Goal: Find contact information: Find contact information

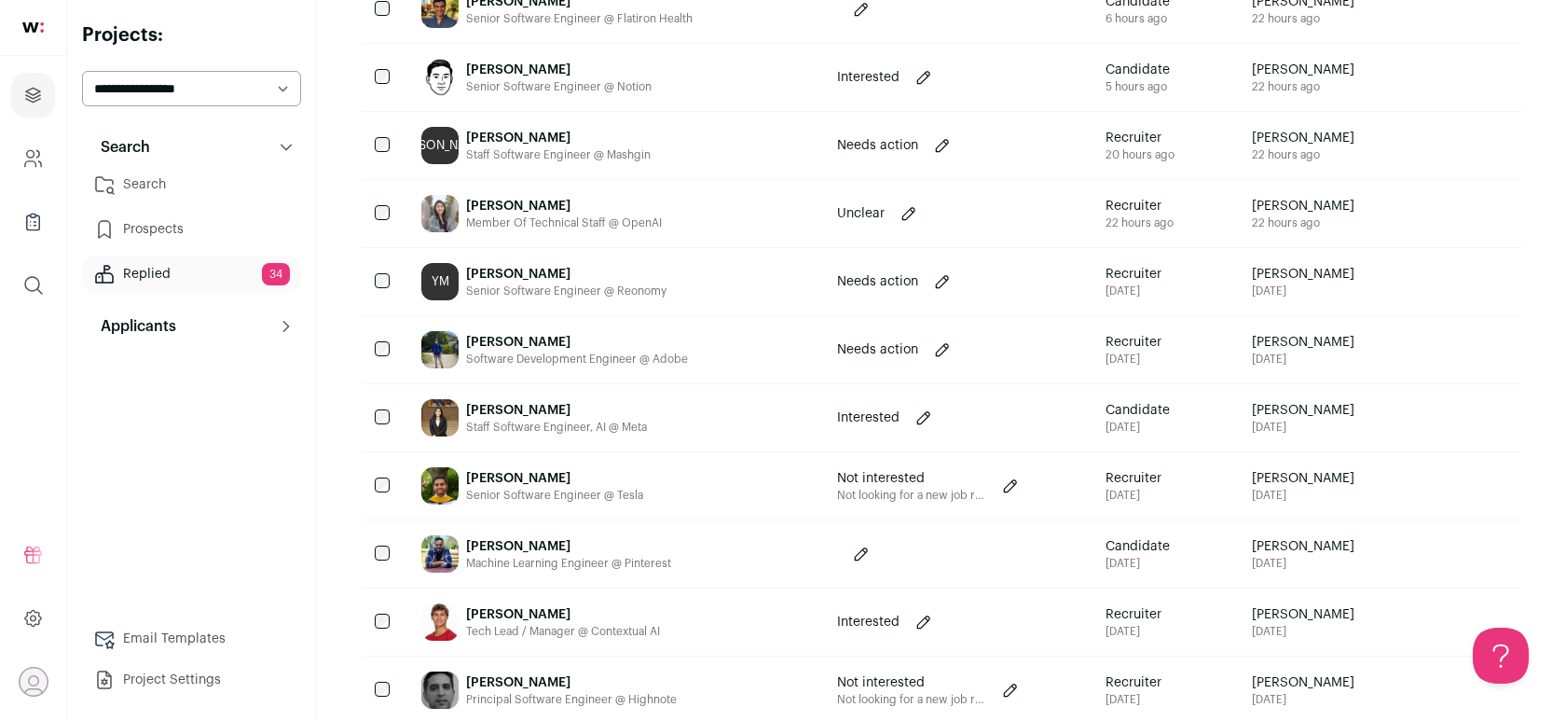
scroll to position [379, 0]
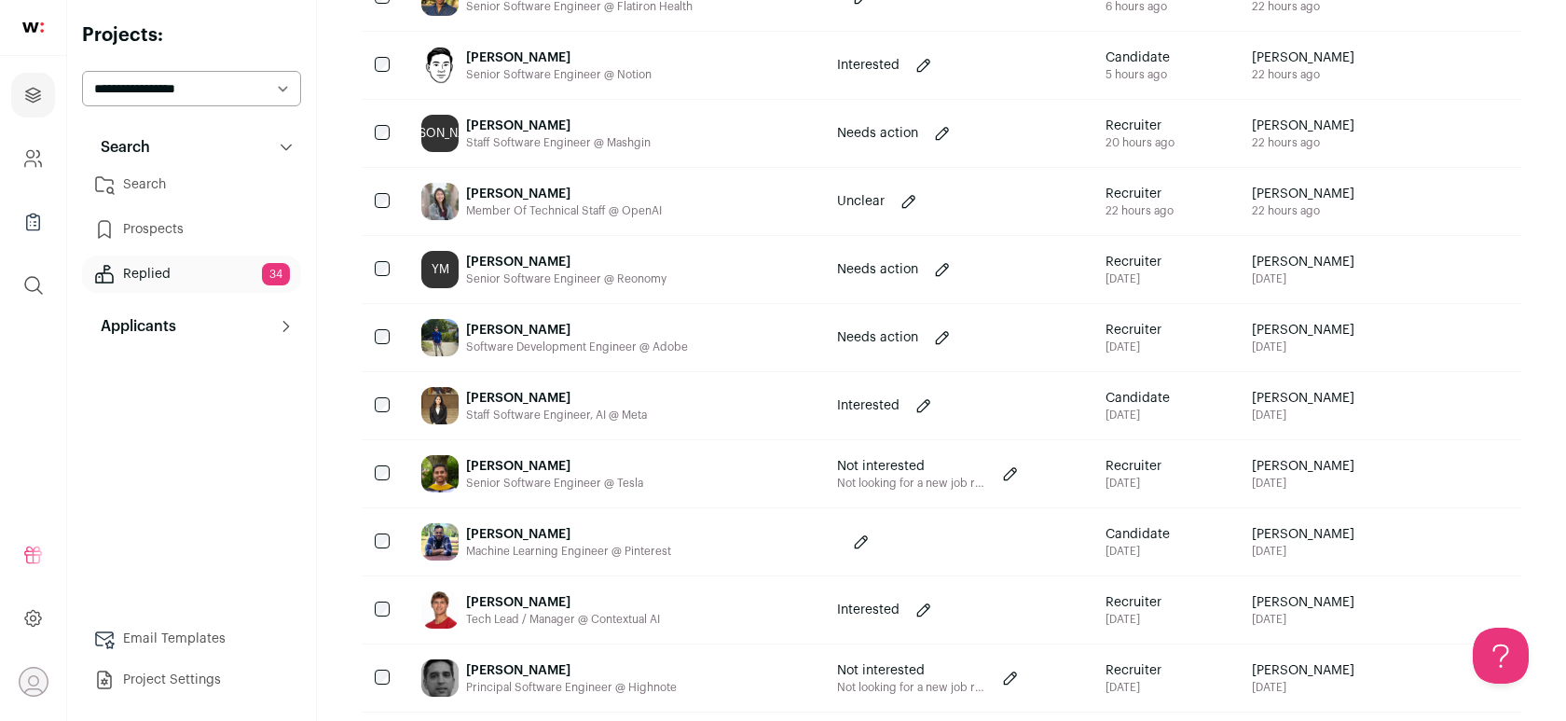
click at [490, 404] on div "[PERSON_NAME]" at bounding box center [556, 398] width 181 height 19
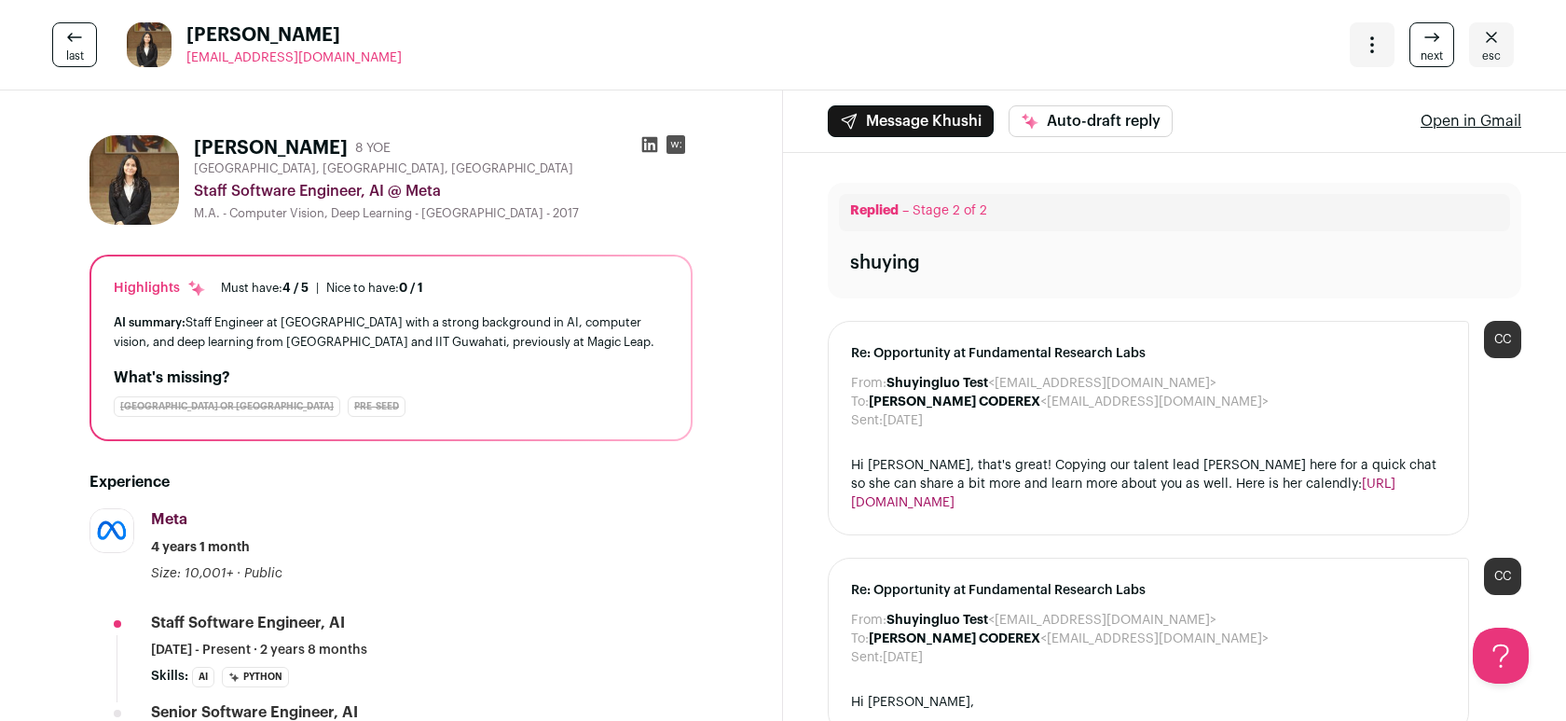
click at [648, 145] on icon at bounding box center [650, 144] width 19 height 19
click at [1483, 48] on span "esc" at bounding box center [1492, 55] width 19 height 15
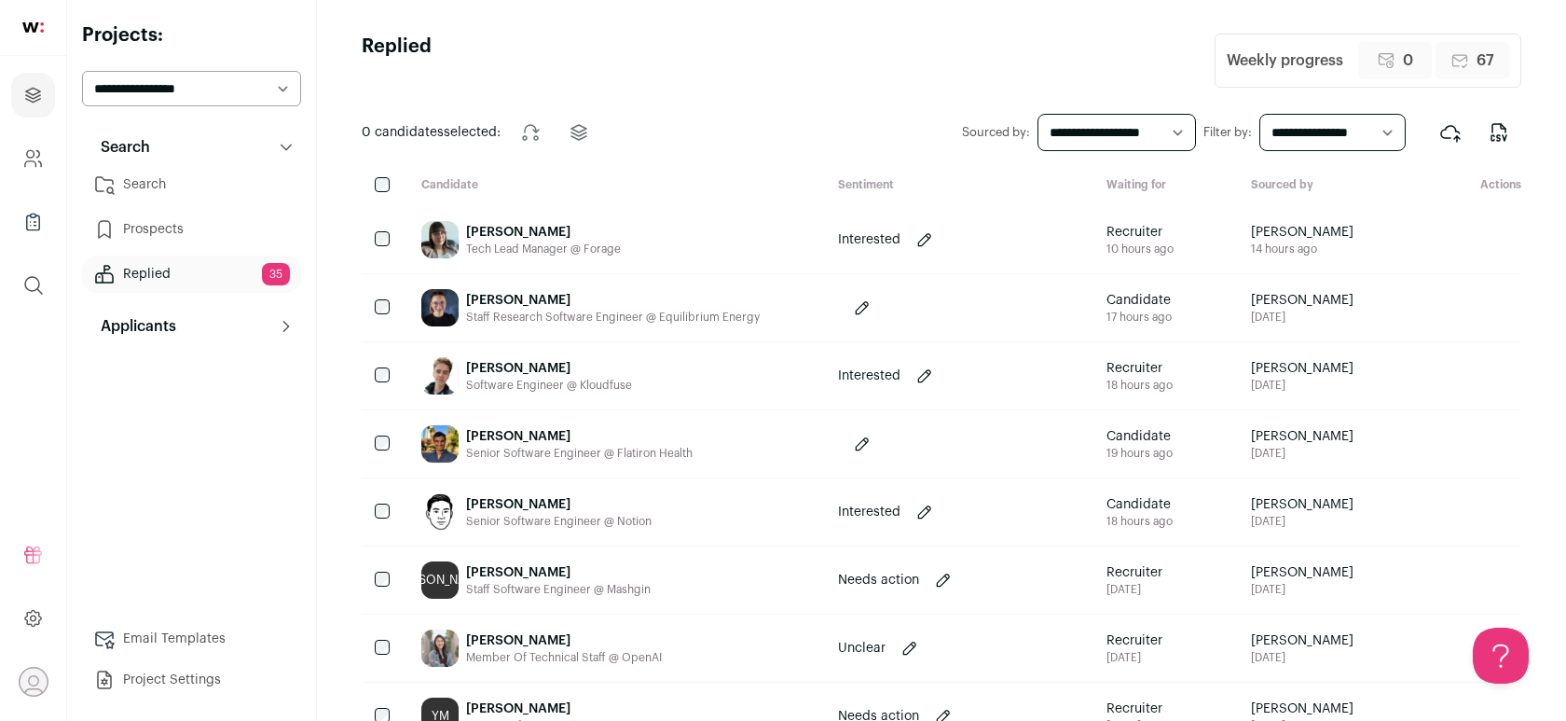
click at [590, 489] on div "[PERSON_NAME] Senior Software Engineer @ Notion" at bounding box center [615, 511] width 417 height 67
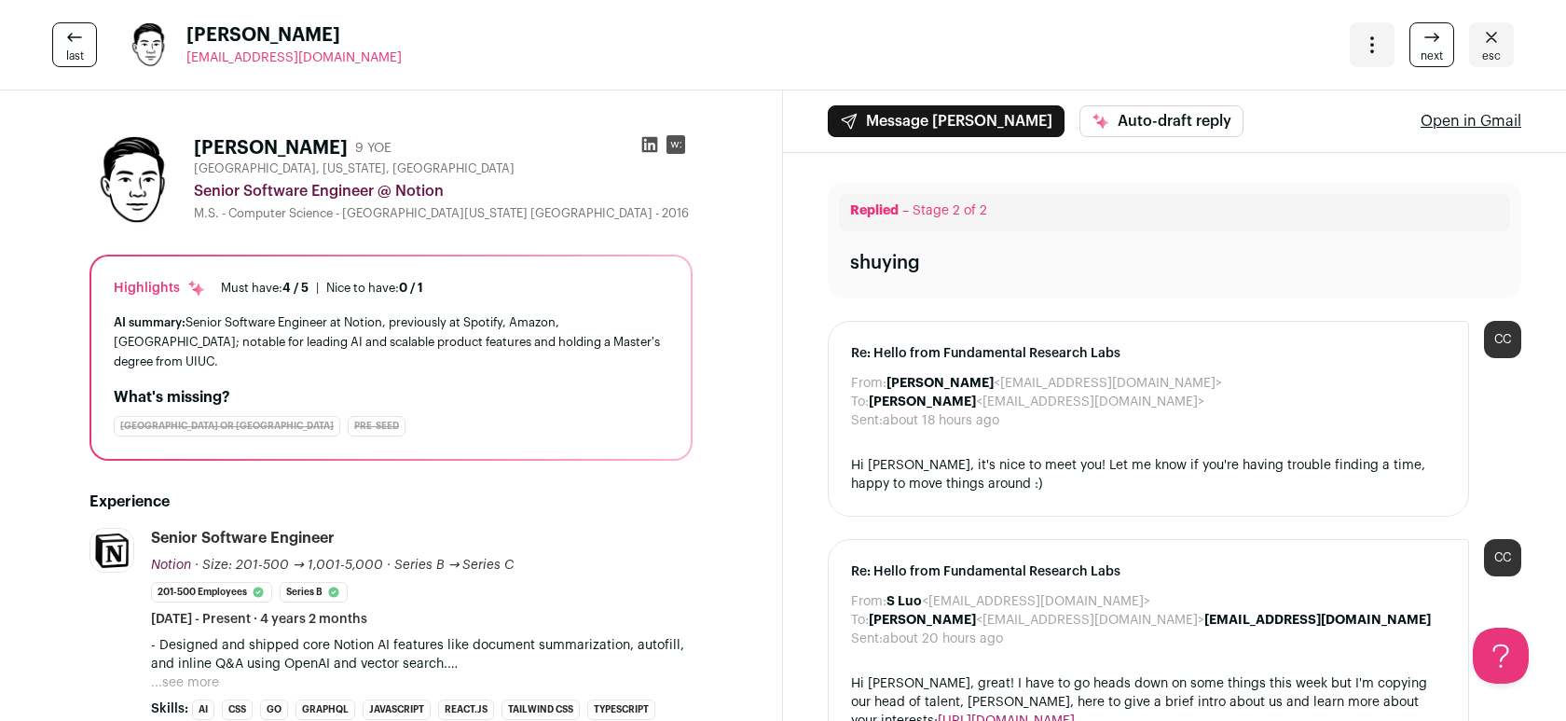
click at [648, 138] on icon at bounding box center [650, 145] width 16 height 16
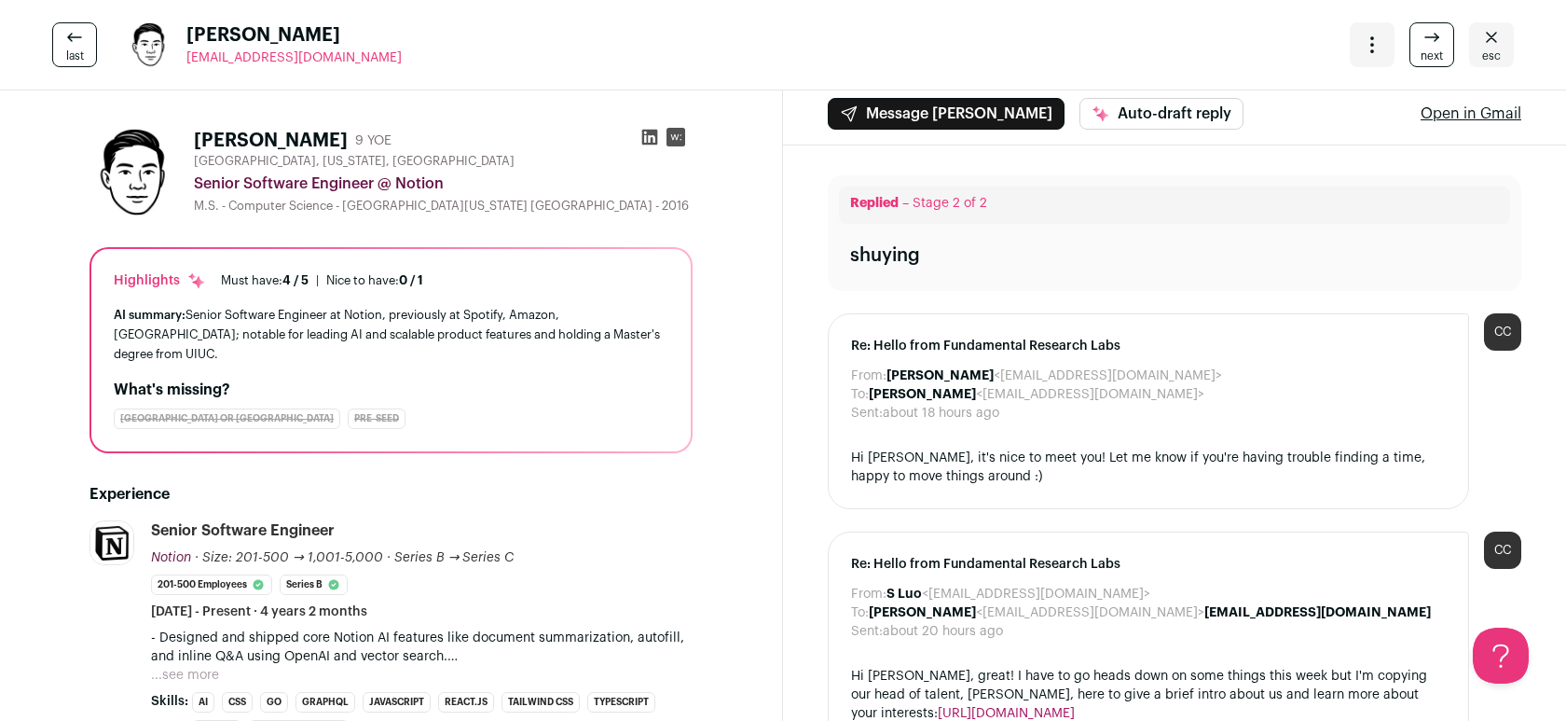
click at [679, 141] on rect at bounding box center [676, 137] width 19 height 19
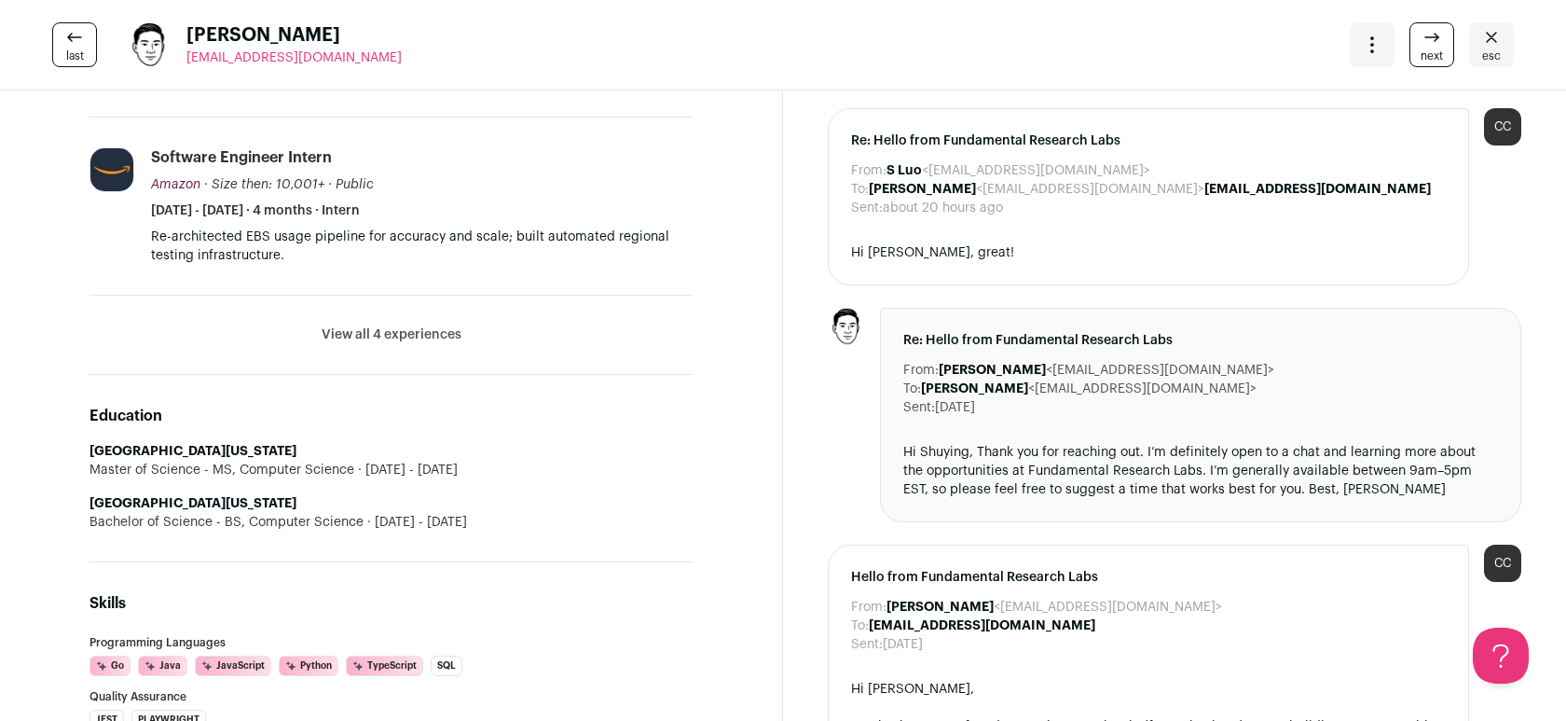
scroll to position [889, 0]
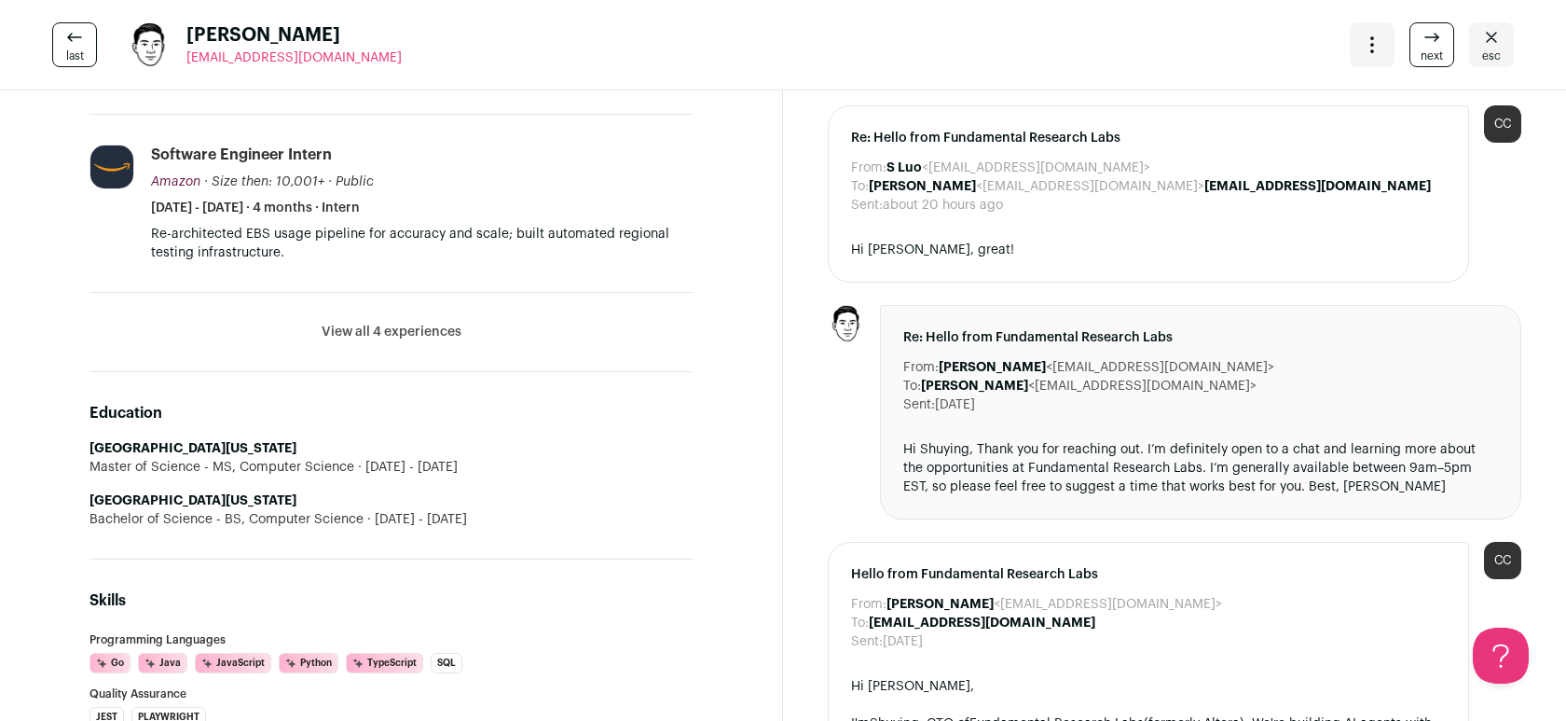
click at [397, 323] on button "View all 4 experiences" at bounding box center [392, 332] width 140 height 19
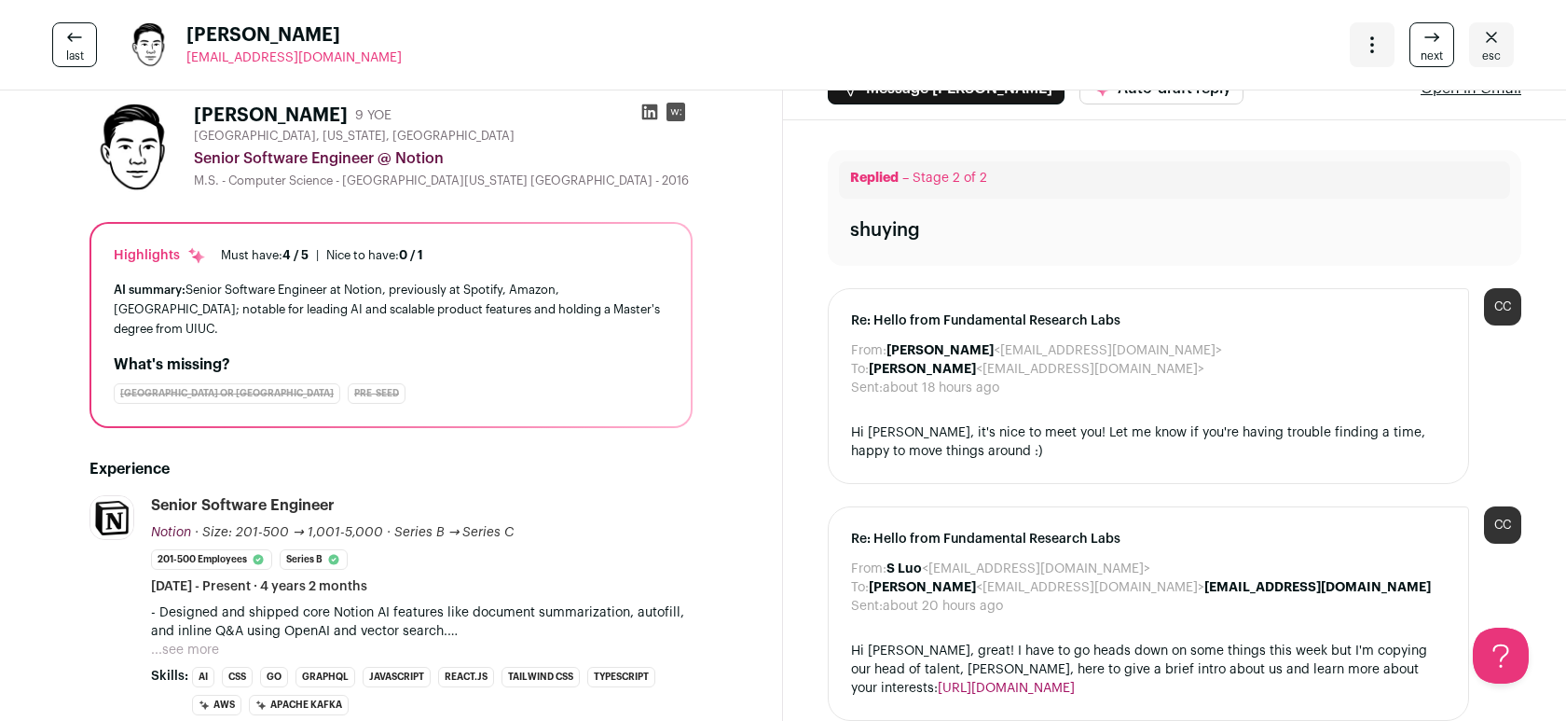
scroll to position [0, 0]
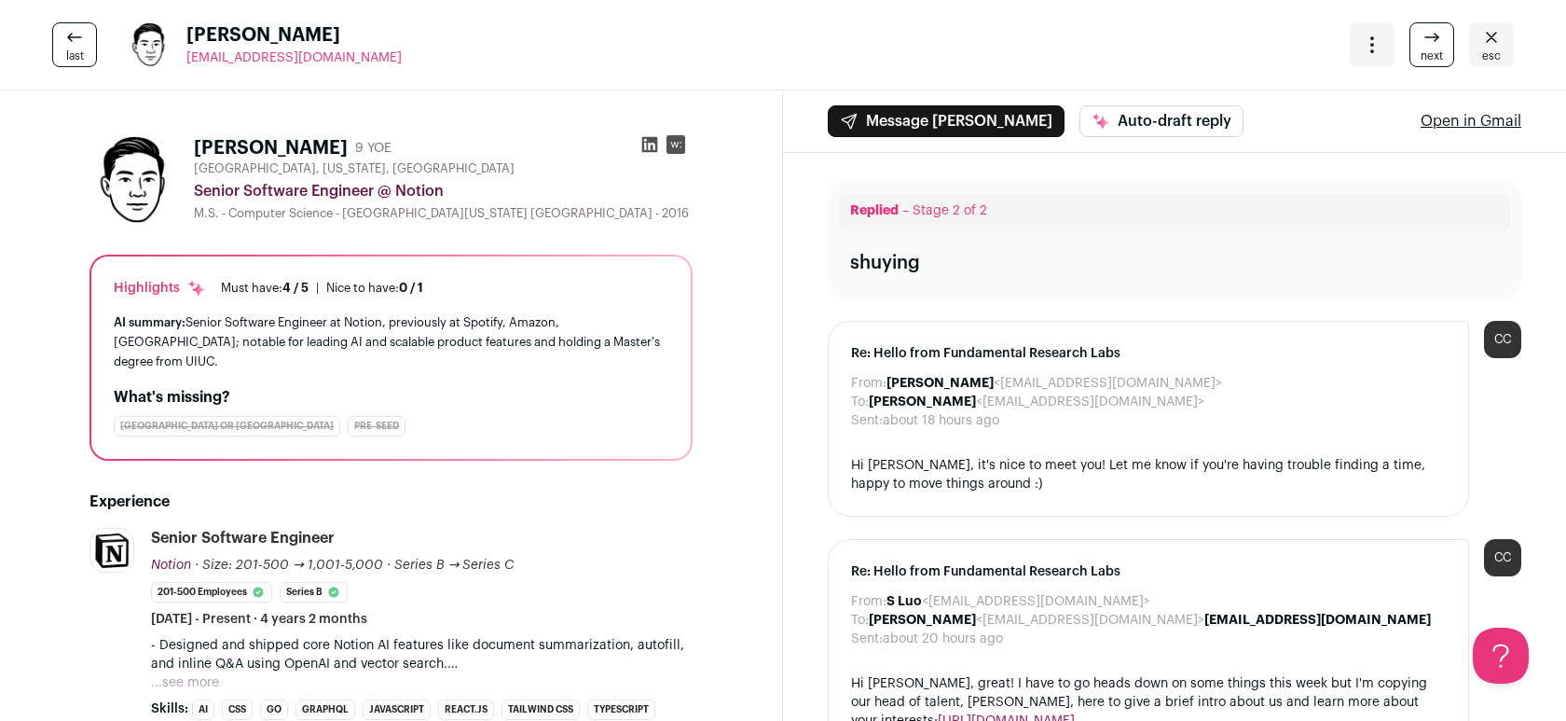
click at [648, 141] on icon at bounding box center [650, 145] width 16 height 16
click at [1492, 45] on icon "Close" at bounding box center [1492, 37] width 22 height 22
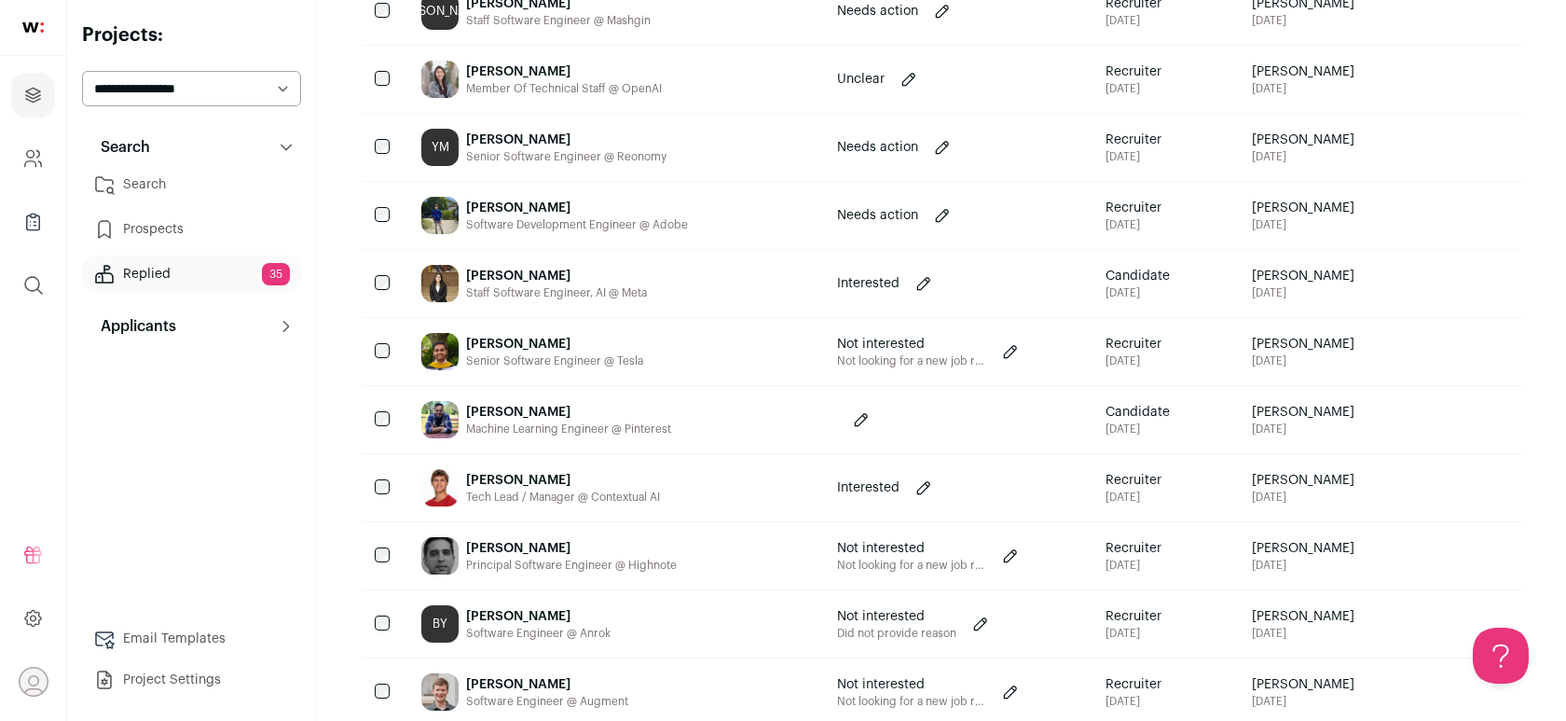
scroll to position [572, 0]
